Goal: Information Seeking & Learning: Compare options

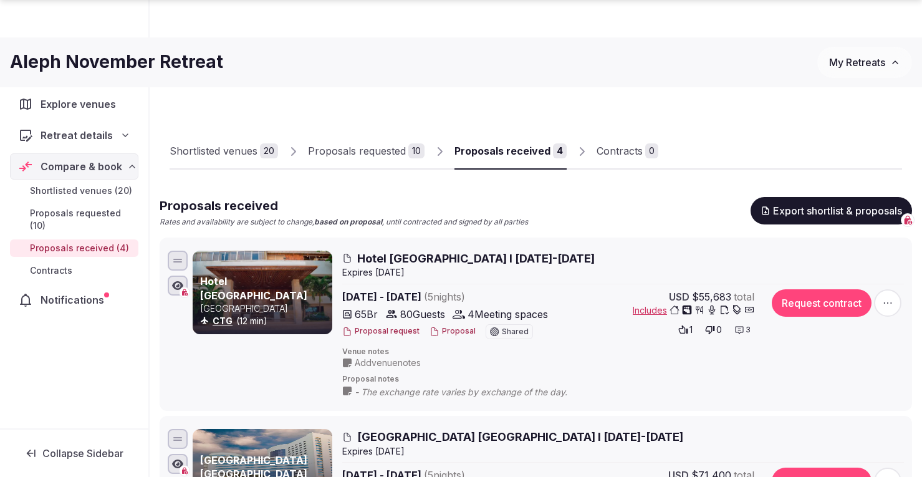
scroll to position [430, 0]
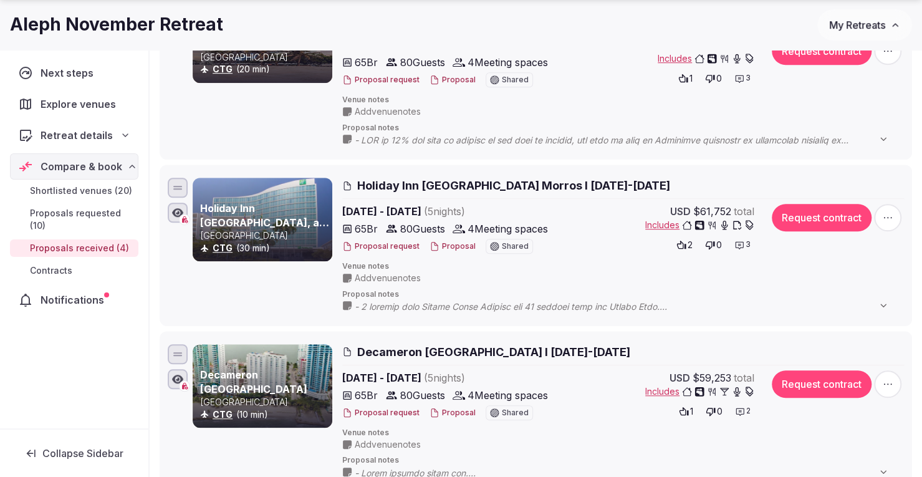
click at [852, 23] on span "My Retreats" at bounding box center [858, 25] width 56 height 12
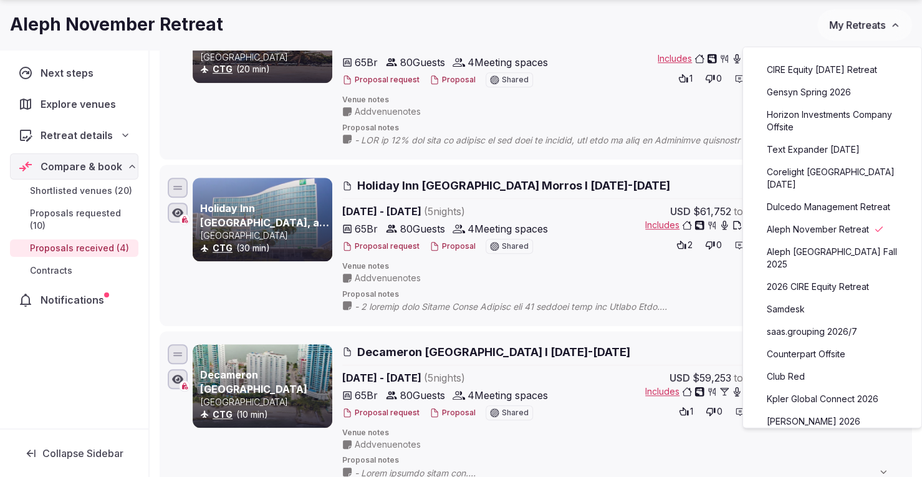
click at [822, 344] on link "Counterpart Offsite" at bounding box center [832, 354] width 153 height 20
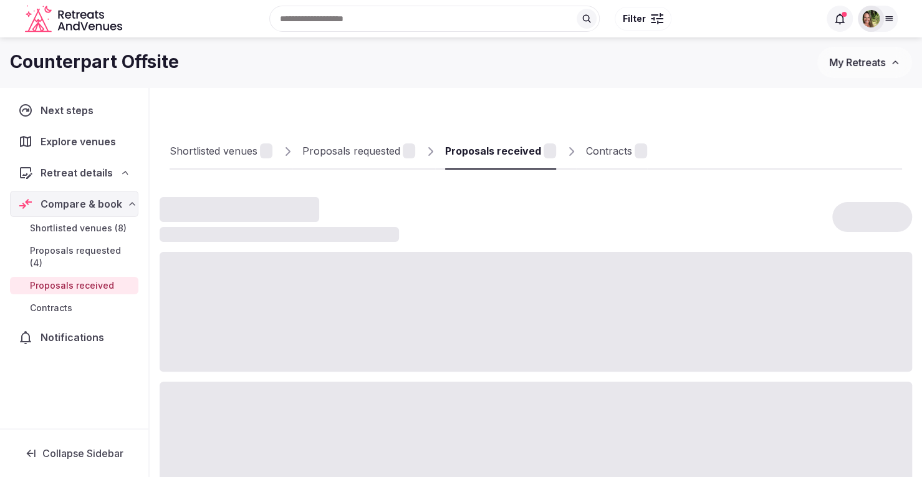
click at [822, 342] on div at bounding box center [536, 312] width 753 height 120
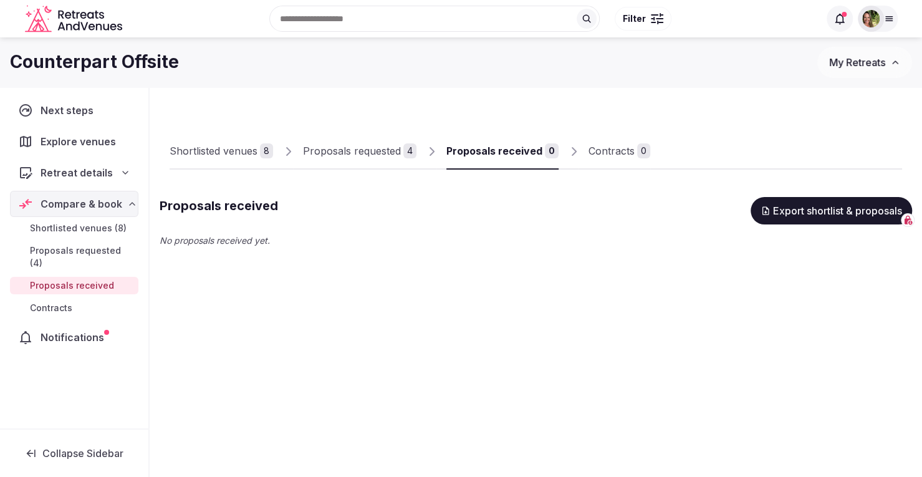
click at [208, 143] on link "Shortlisted venues 8" at bounding box center [222, 151] width 104 height 36
click at [213, 152] on div "Shortlisted venues" at bounding box center [214, 150] width 88 height 15
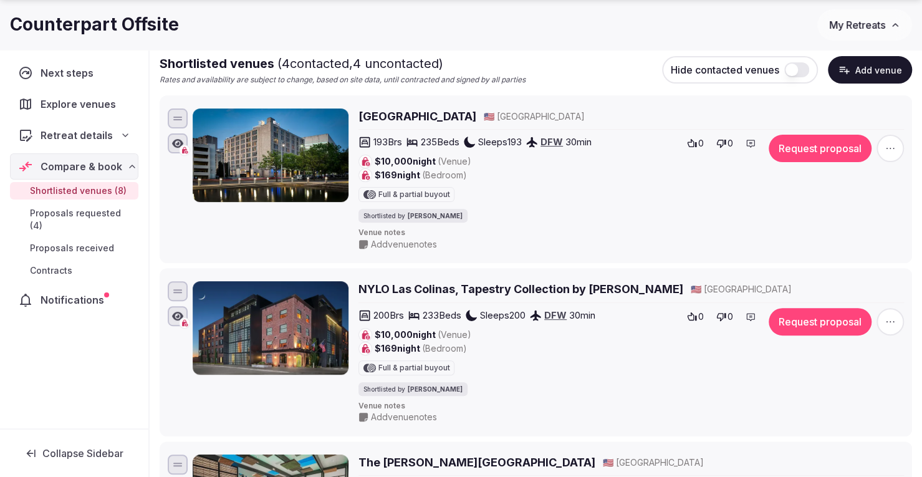
scroll to position [221, 0]
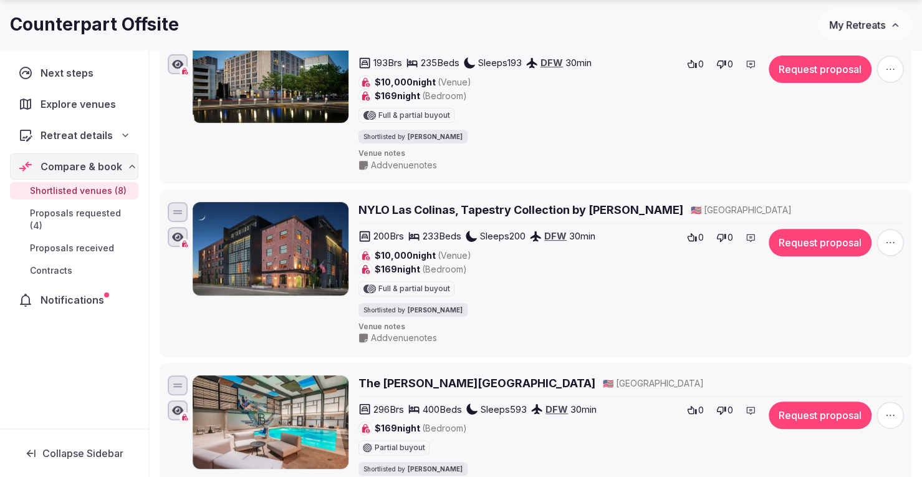
drag, startPoint x: 622, startPoint y: 209, endPoint x: 380, endPoint y: 209, distance: 242.6
click at [380, 209] on div "NYLO Las Colinas, Tapestry Collection by [PERSON_NAME] 🇺🇸 [GEOGRAPHIC_DATA]" at bounding box center [632, 210] width 546 height 16
click at [380, 209] on h2 "NYLO Las Colinas, Tapestry Collection by [PERSON_NAME]" at bounding box center [521, 210] width 325 height 16
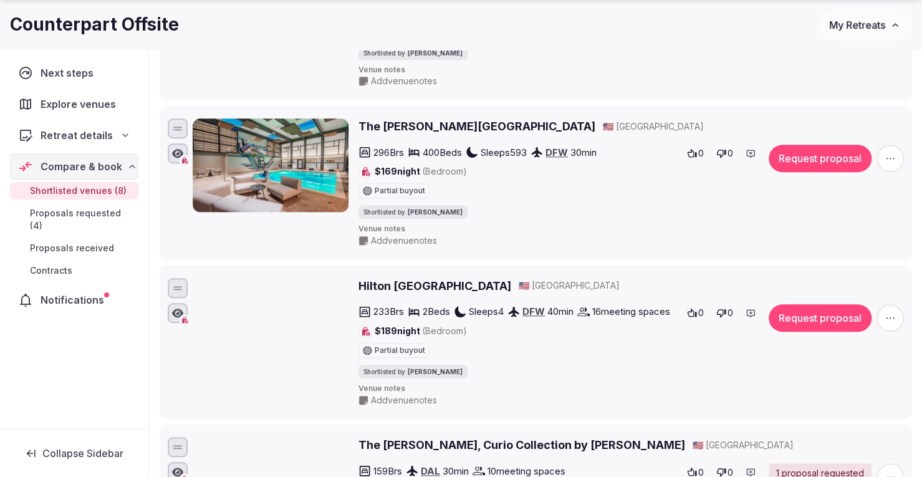
scroll to position [485, 0]
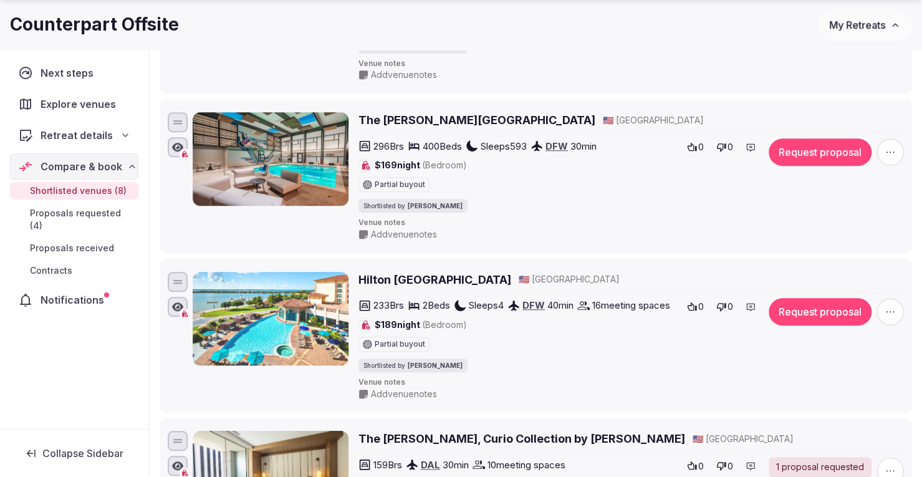
click at [395, 275] on h2 "Hilton [GEOGRAPHIC_DATA]" at bounding box center [435, 280] width 153 height 16
click at [894, 311] on icon "button" at bounding box center [891, 311] width 8 height 1
click at [858, 261] on button "Remove Venue" at bounding box center [858, 264] width 104 height 20
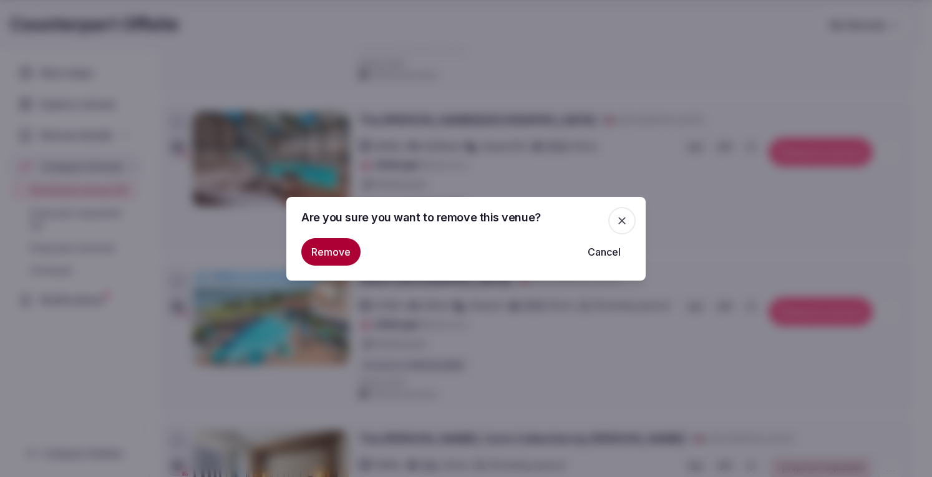
click at [332, 246] on button "Remove" at bounding box center [330, 251] width 59 height 27
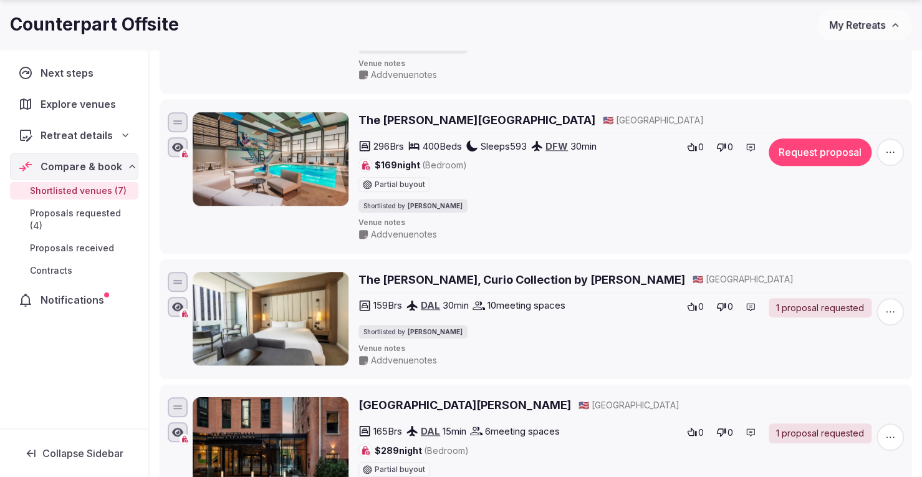
click at [850, 20] on span "My Retreats" at bounding box center [858, 25] width 56 height 12
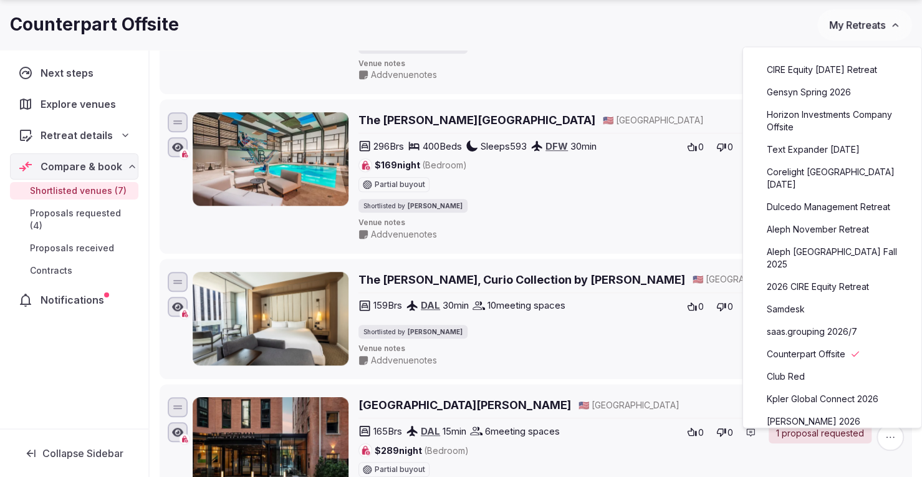
click at [828, 226] on link "Aleph November Retreat" at bounding box center [832, 230] width 153 height 20
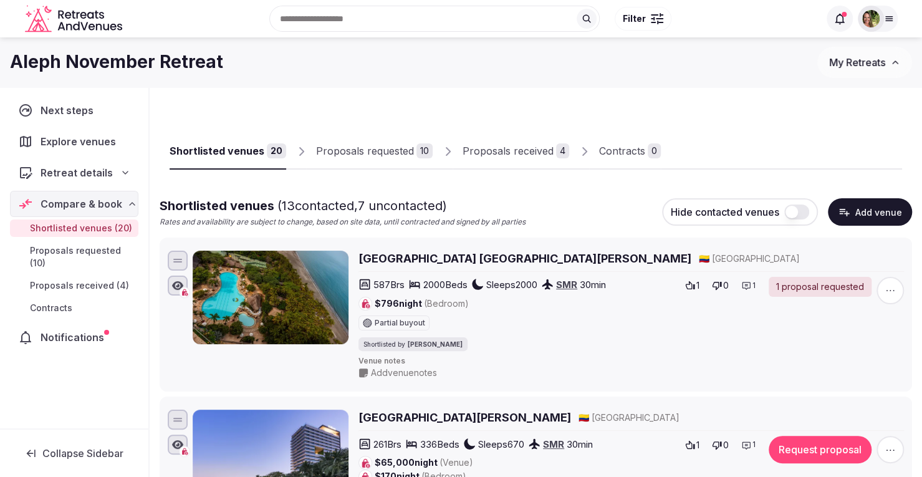
click at [499, 147] on div "Proposals received" at bounding box center [508, 150] width 91 height 15
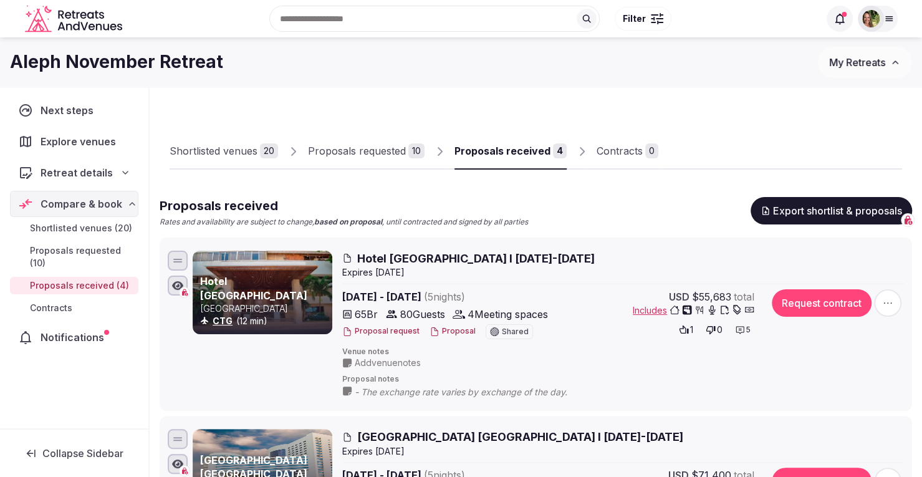
click at [445, 330] on button "Proposal" at bounding box center [453, 331] width 46 height 11
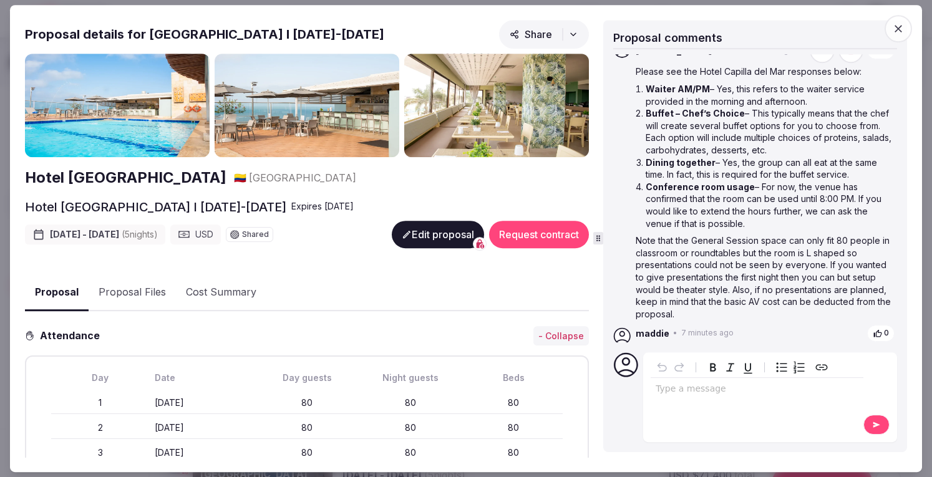
scroll to position [243, 0]
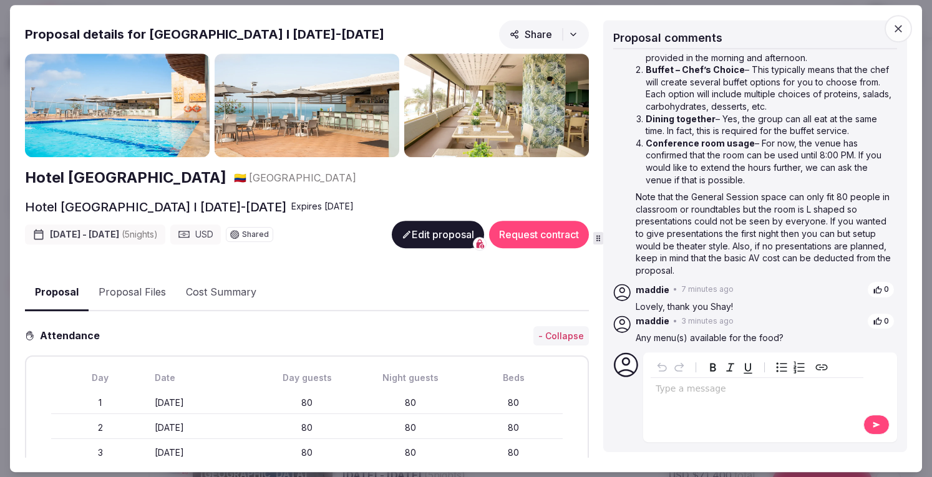
click at [110, 291] on button "Proposal Files" at bounding box center [132, 292] width 87 height 36
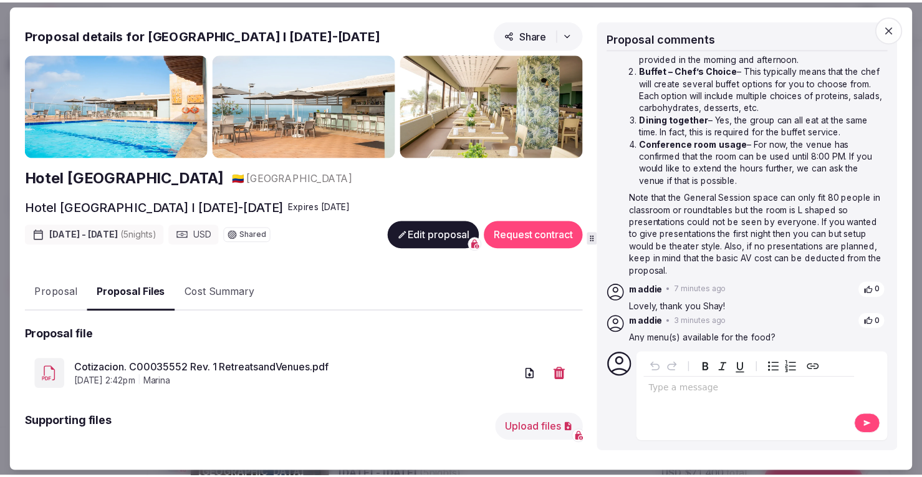
scroll to position [64, 0]
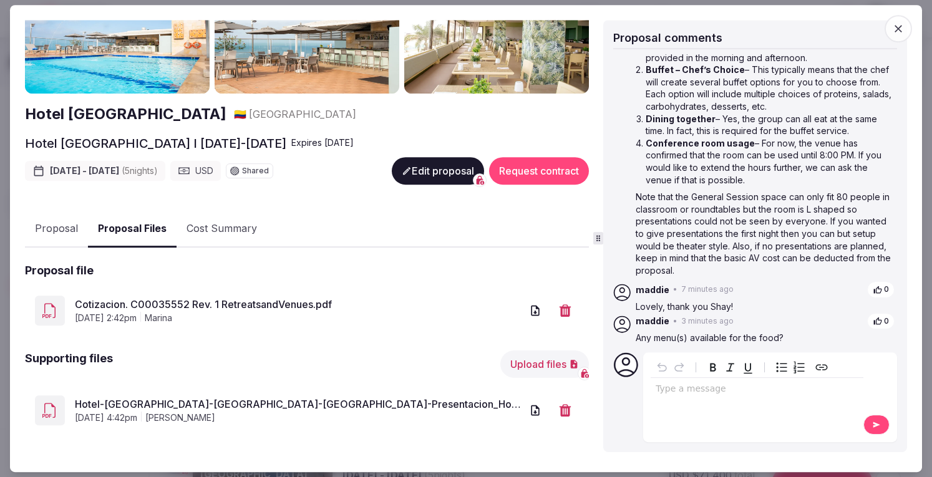
click at [901, 25] on icon "button" at bounding box center [897, 28] width 7 height 7
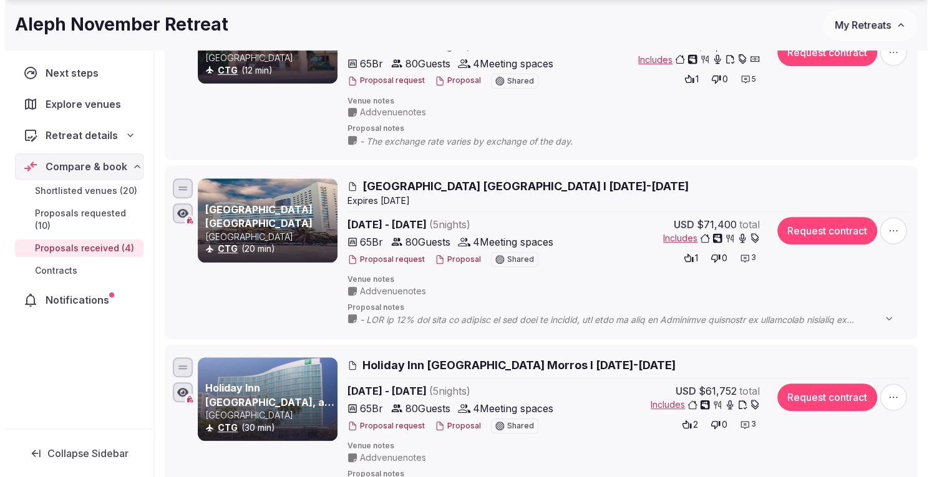
scroll to position [254, 0]
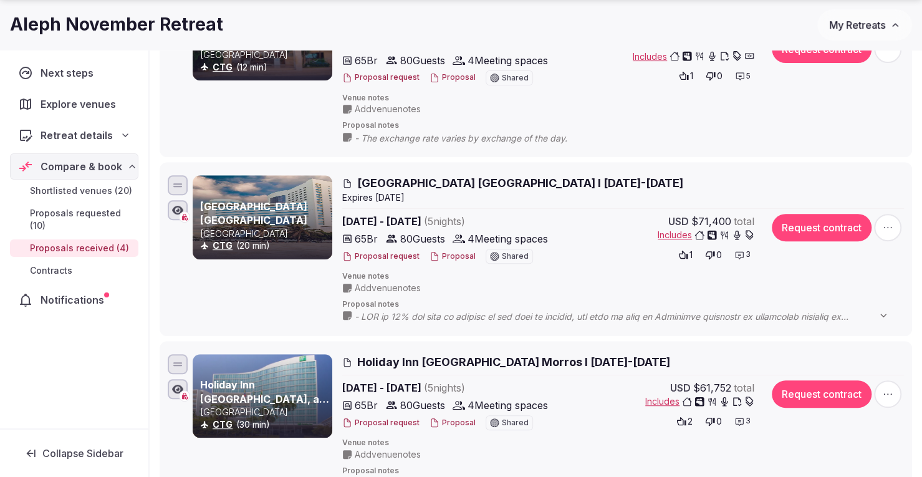
click at [738, 251] on icon at bounding box center [740, 255] width 10 height 10
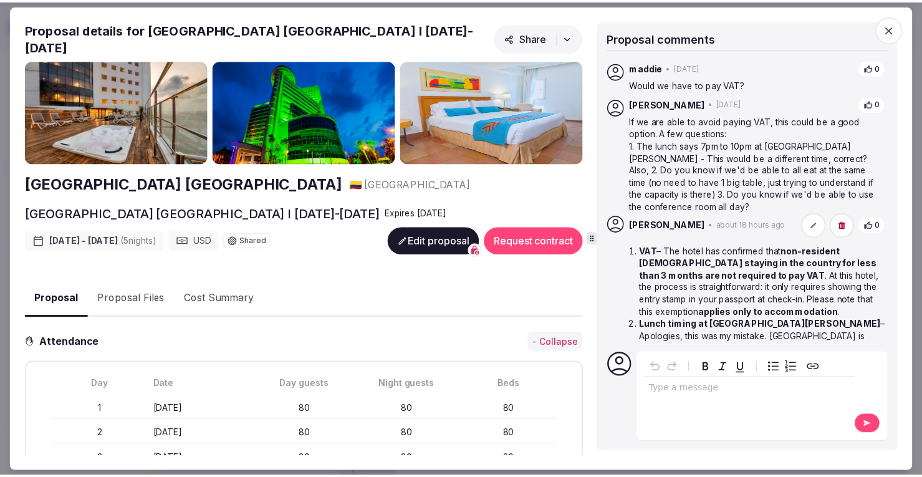
scroll to position [114, 0]
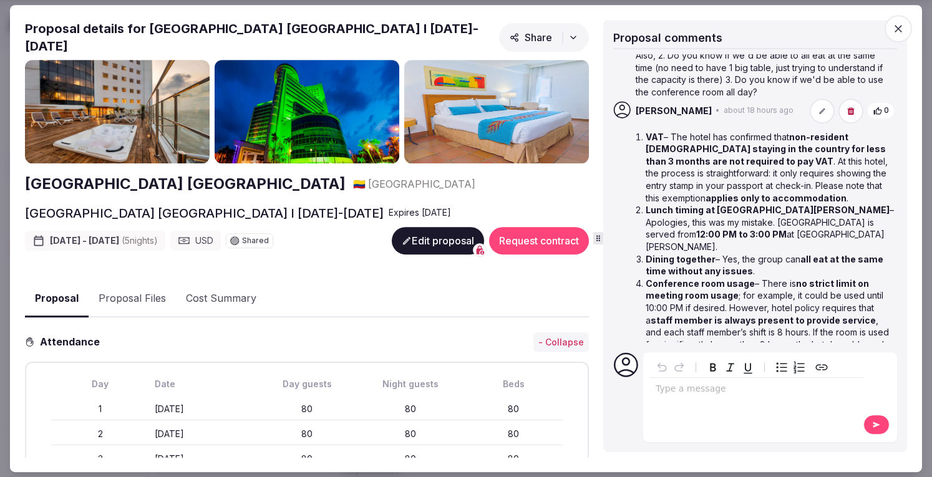
click at [902, 28] on icon "button" at bounding box center [898, 28] width 12 height 12
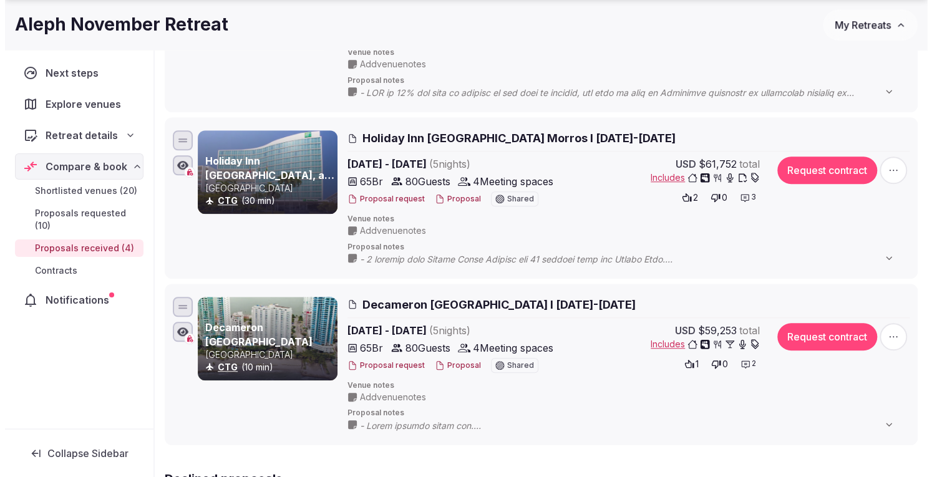
scroll to position [508, 0]
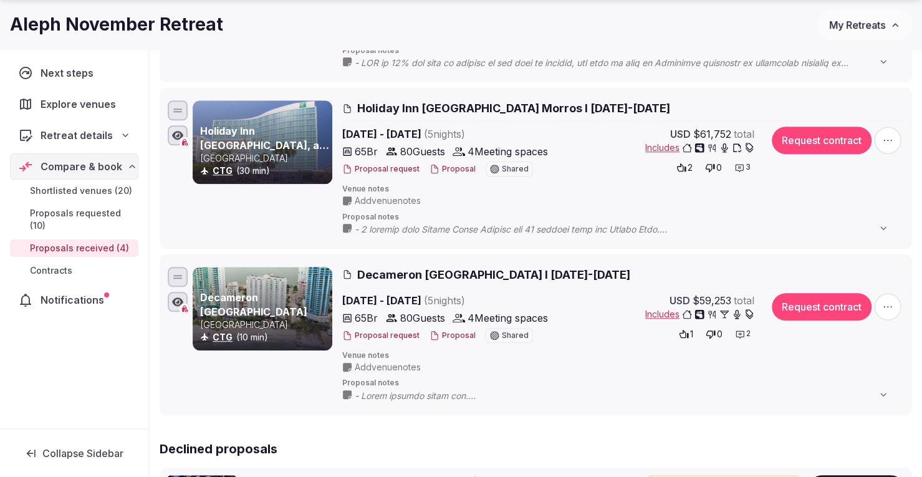
click at [742, 165] on icon at bounding box center [740, 168] width 10 height 10
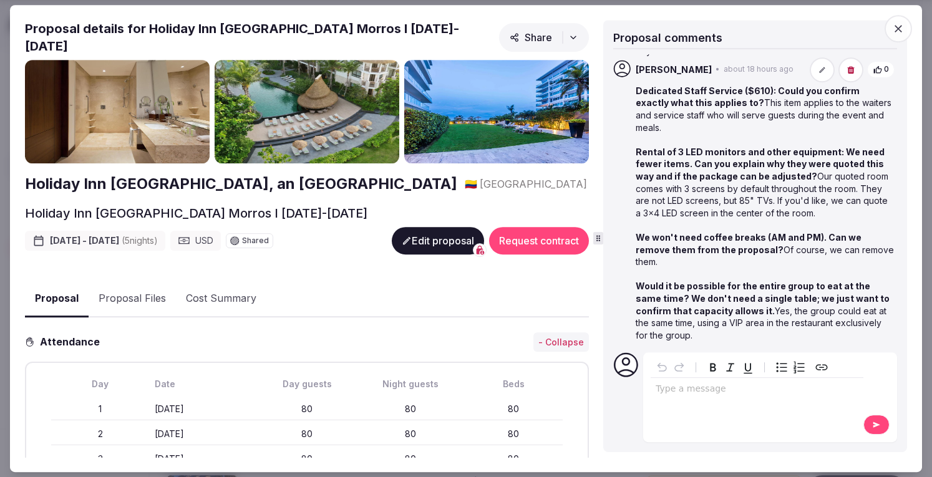
scroll to position [214, 0]
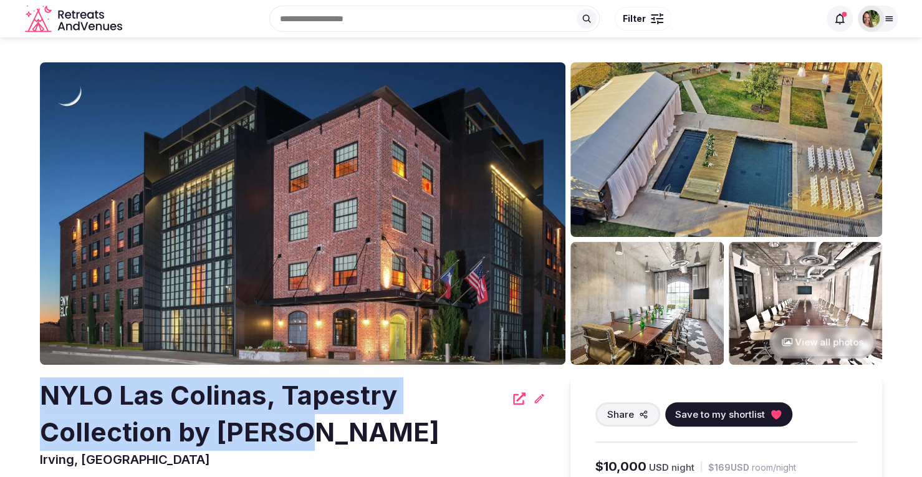
drag, startPoint x: 302, startPoint y: 437, endPoint x: 15, endPoint y: 404, distance: 288.8
copy h2 "NYLO Las Colinas, Tapestry Collection by [PERSON_NAME]"
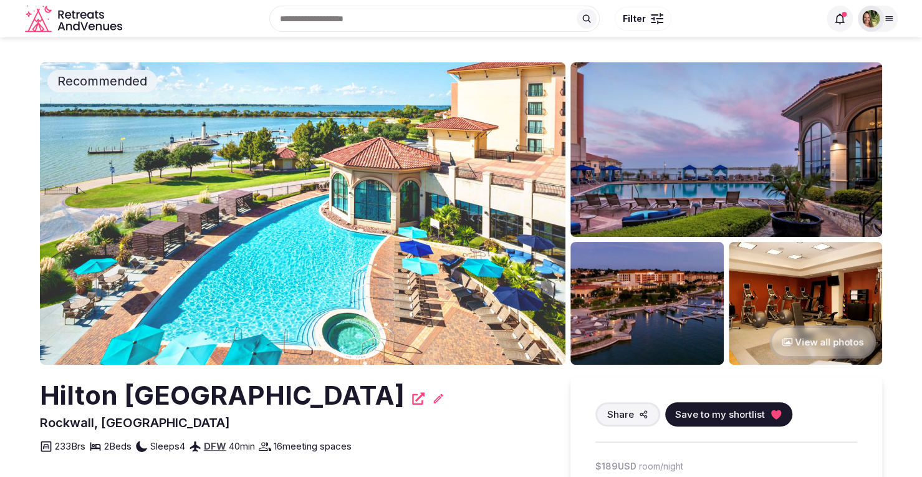
drag, startPoint x: 448, startPoint y: 391, endPoint x: 32, endPoint y: 396, distance: 415.4
copy h2 "Hilton [GEOGRAPHIC_DATA]"
